Goal: Information Seeking & Learning: Learn about a topic

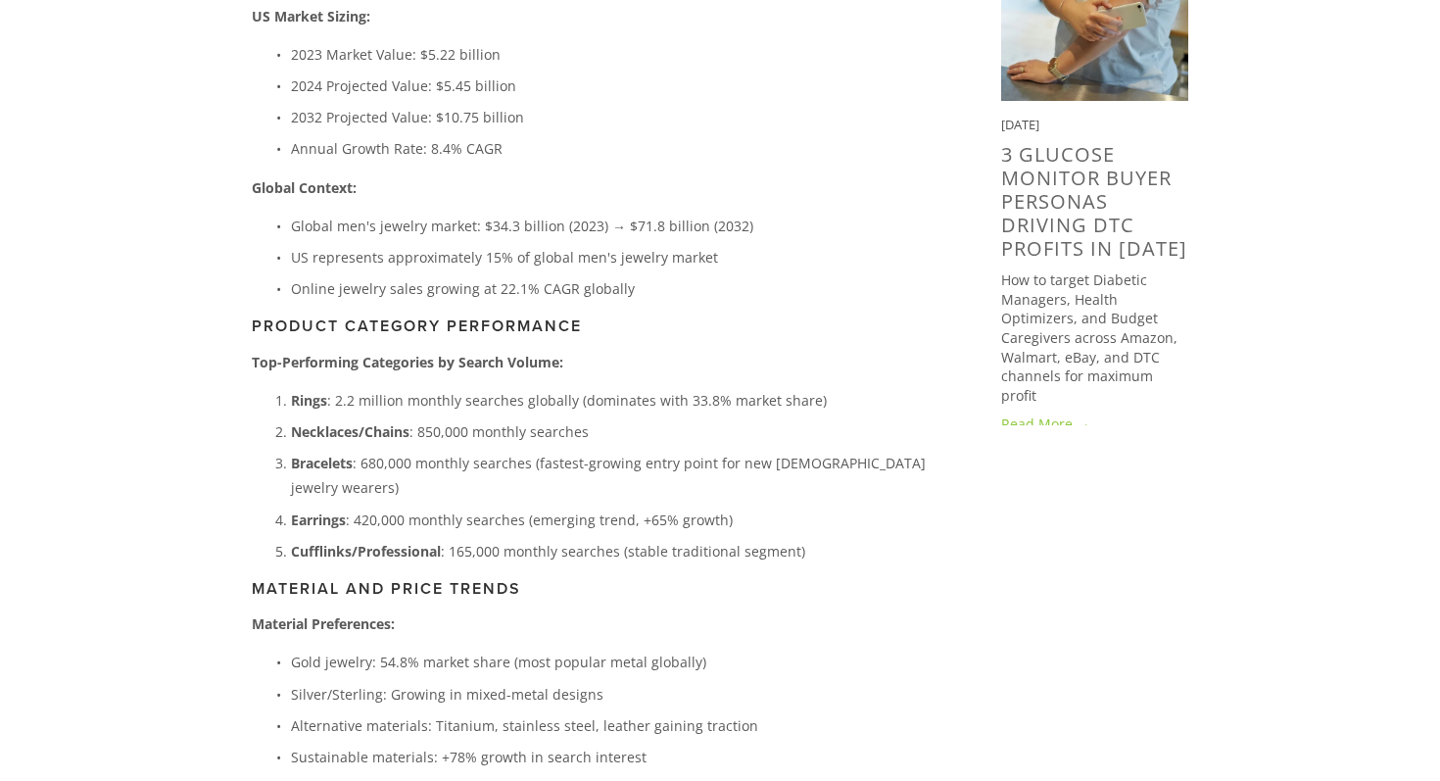
scroll to position [1761, 0]
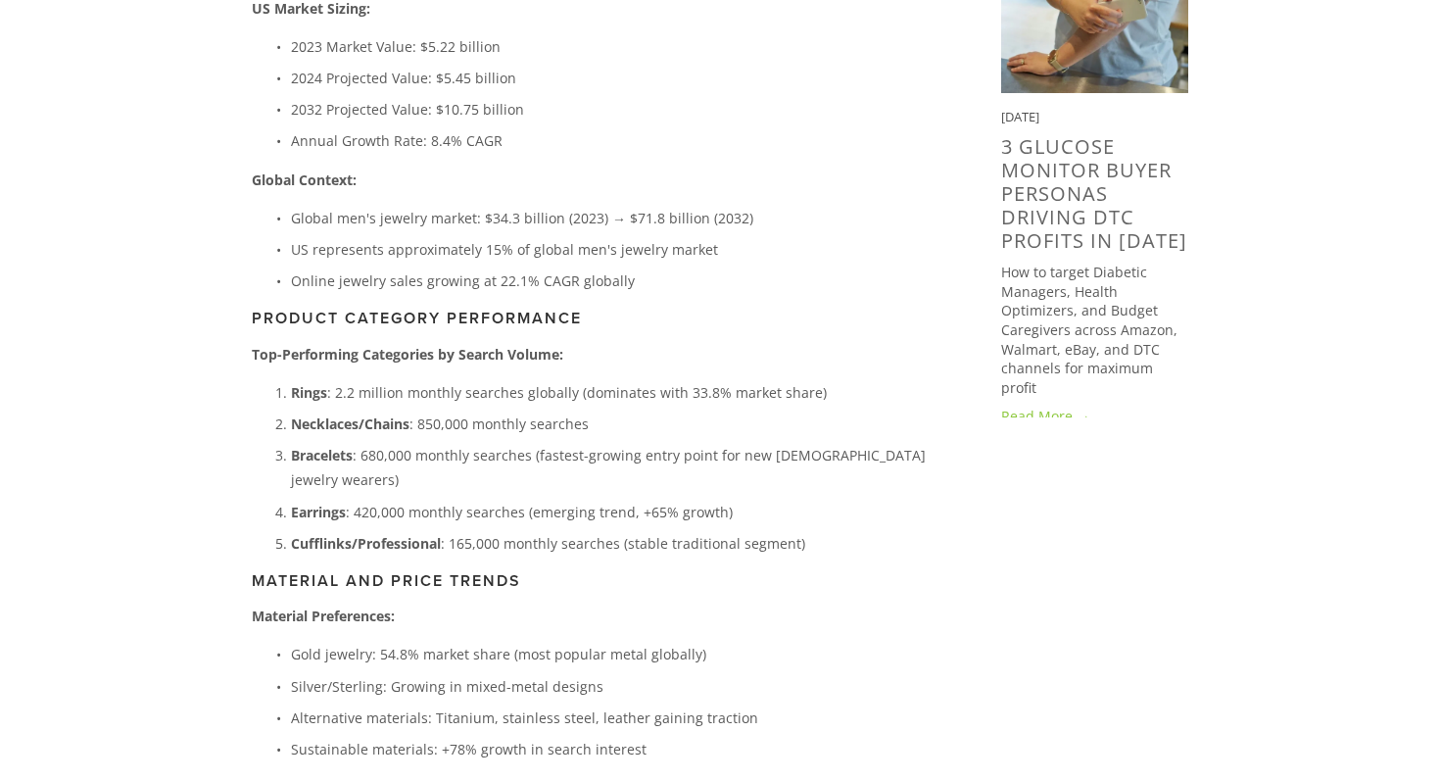
click at [526, 411] on p "Necklaces/Chains : 850,000 monthly searches" at bounding box center [614, 423] width 647 height 24
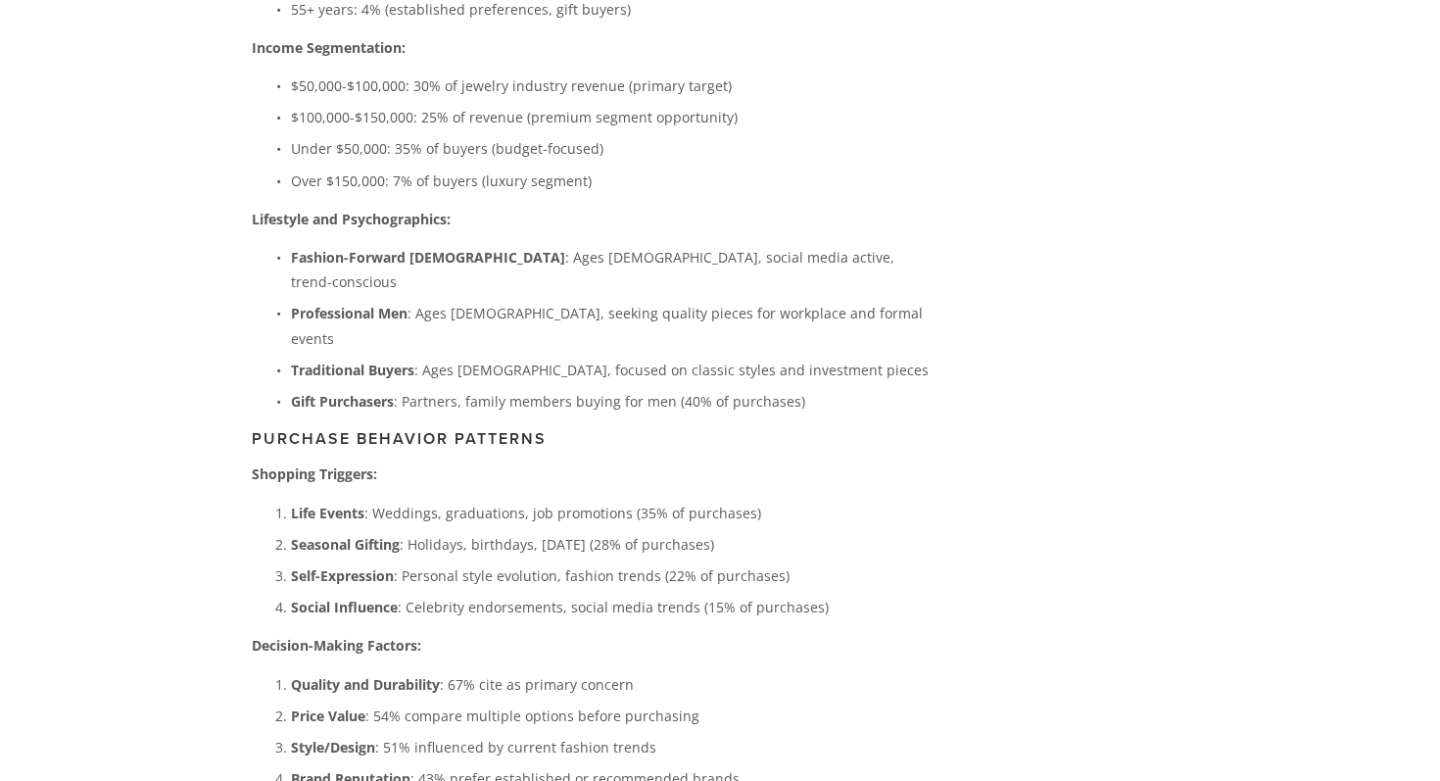
scroll to position [5277, 0]
click at [501, 500] on p "Life Events : Weddings, graduations, job promotions (35% of purchases)" at bounding box center [614, 512] width 647 height 24
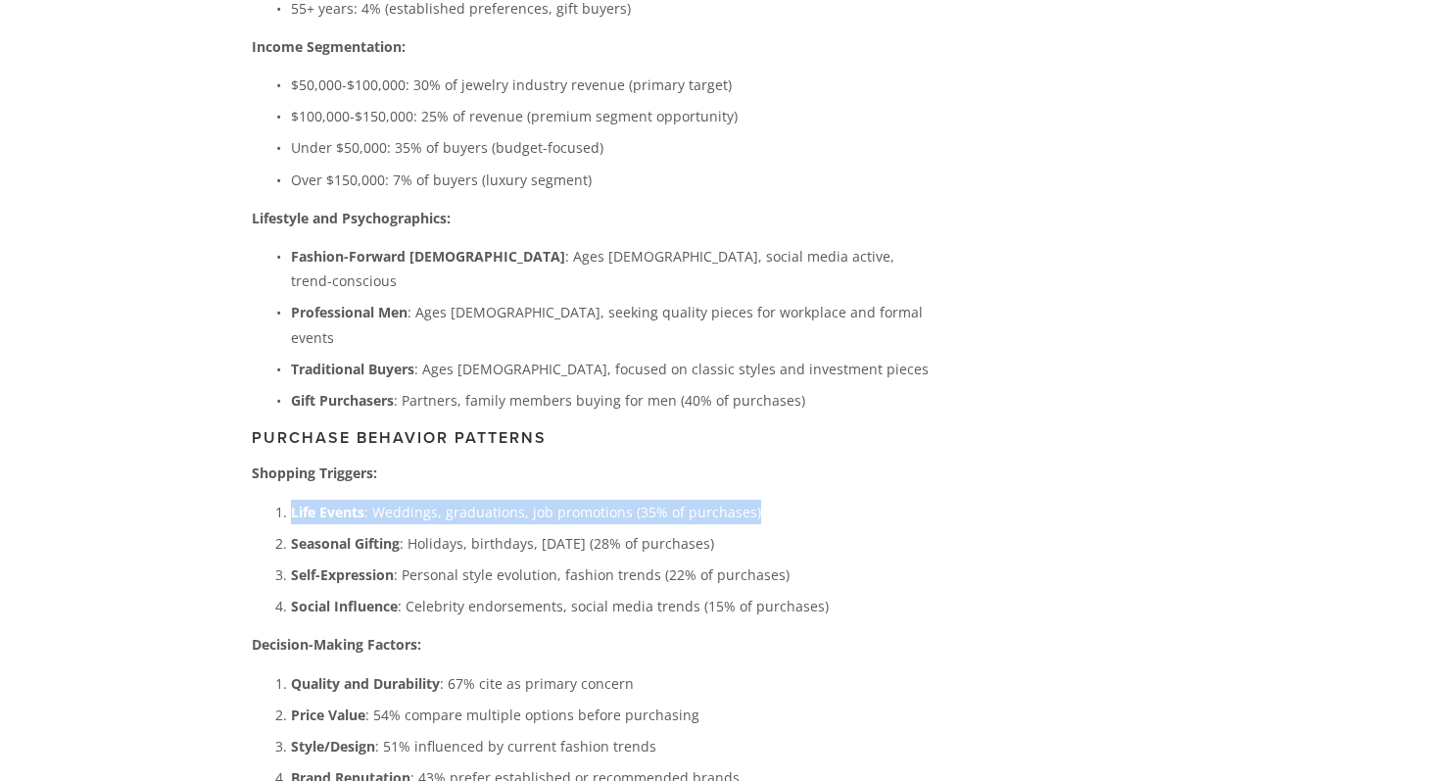
click at [501, 500] on p "Life Events : Weddings, graduations, job promotions (35% of purchases)" at bounding box center [614, 512] width 647 height 24
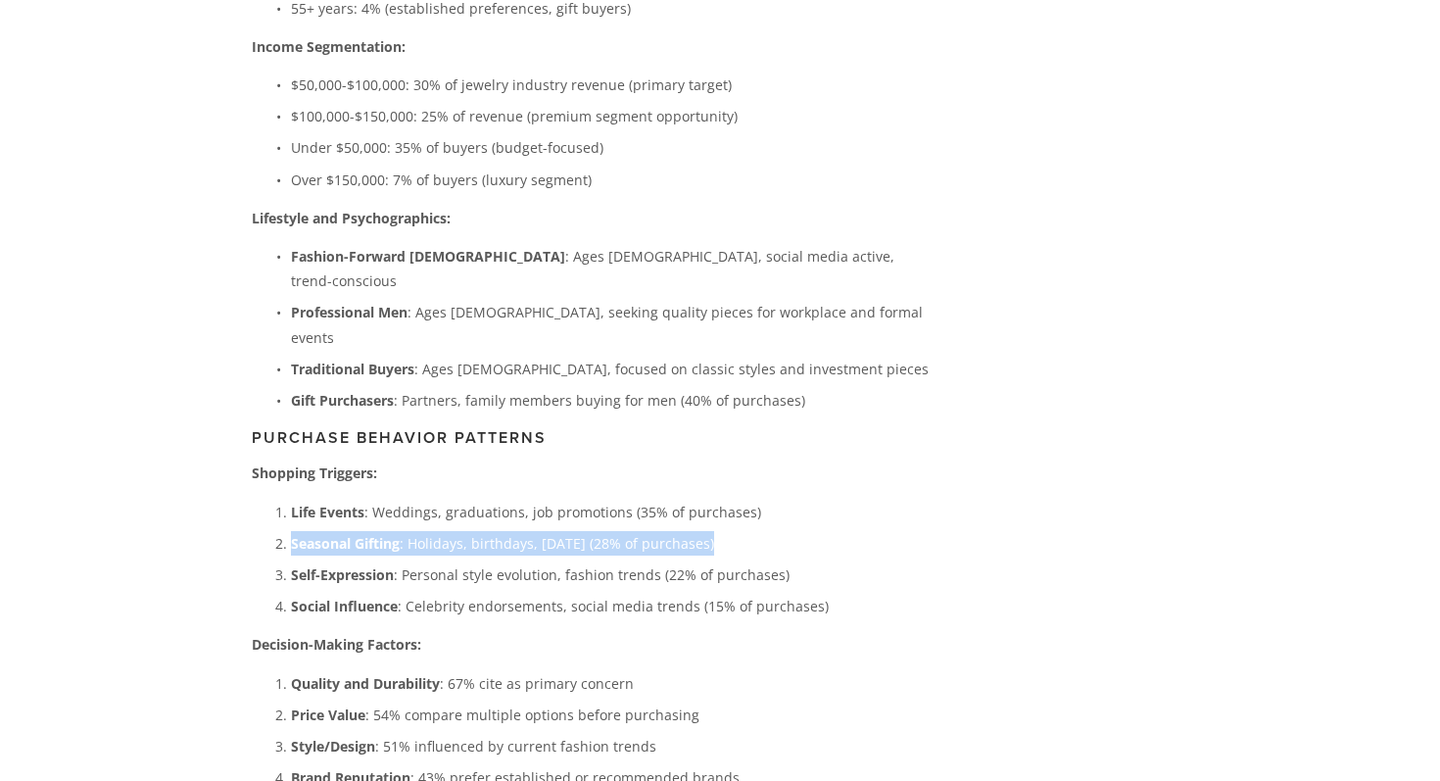
drag, startPoint x: 290, startPoint y: 415, endPoint x: 389, endPoint y: 422, distance: 99.2
click at [389, 531] on p "Seasonal Gifting : Holidays, birthdays, Valentine's Day (28% of purchases)" at bounding box center [614, 543] width 647 height 24
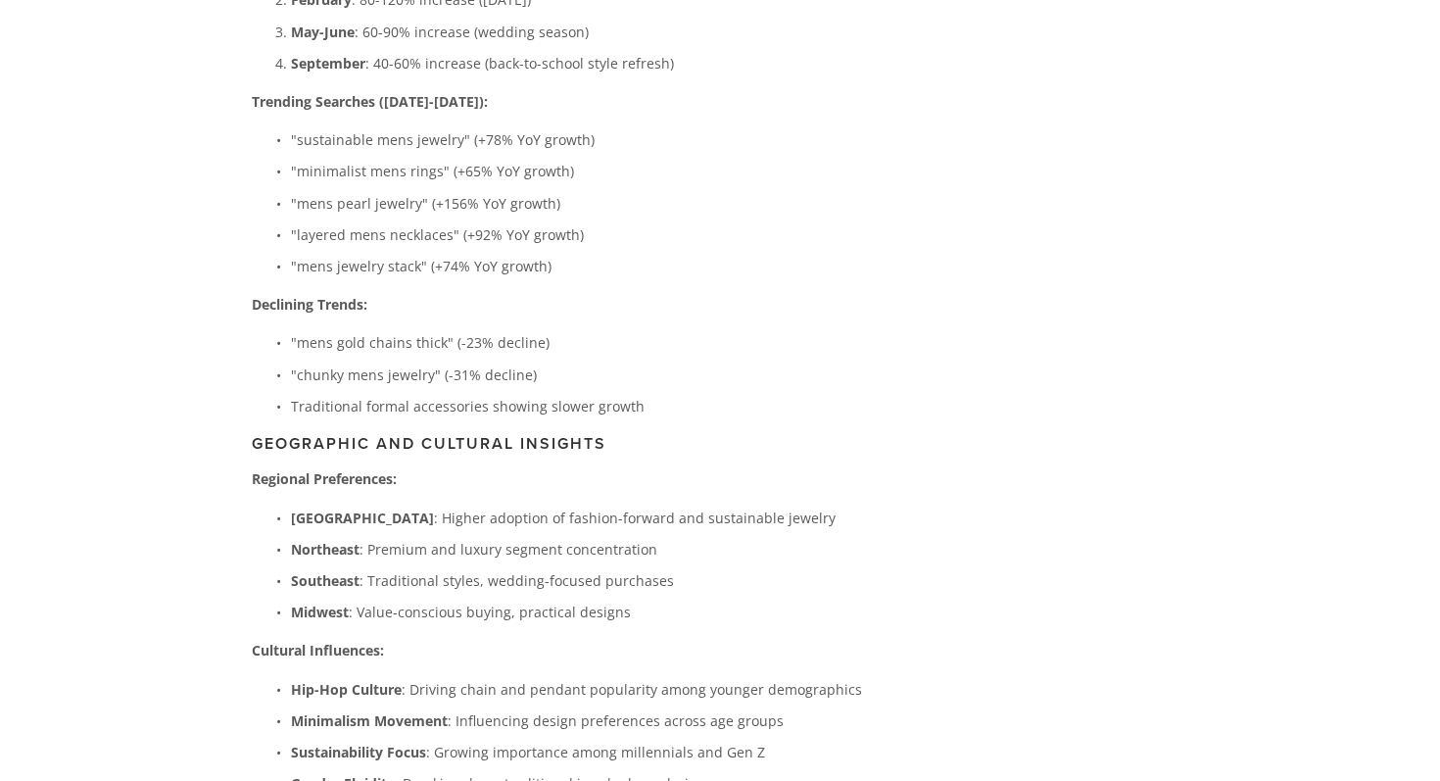
scroll to position [6556, 0]
